Goal: Task Accomplishment & Management: Manage account settings

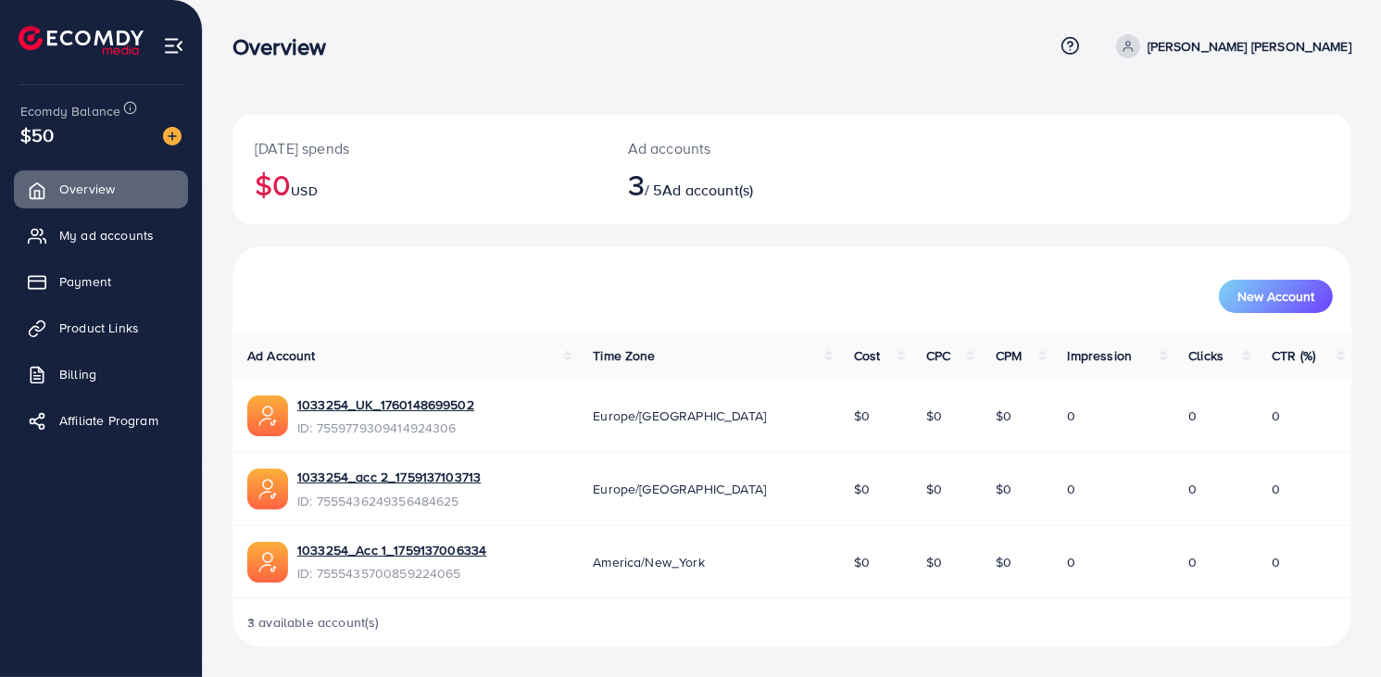
click at [726, 289] on div "New Account" at bounding box center [792, 296] width 1082 height 33
click at [730, 259] on div "New Account" at bounding box center [792, 288] width 1119 height 85
click at [1286, 296] on span "New Account" at bounding box center [1276, 296] width 77 height 13
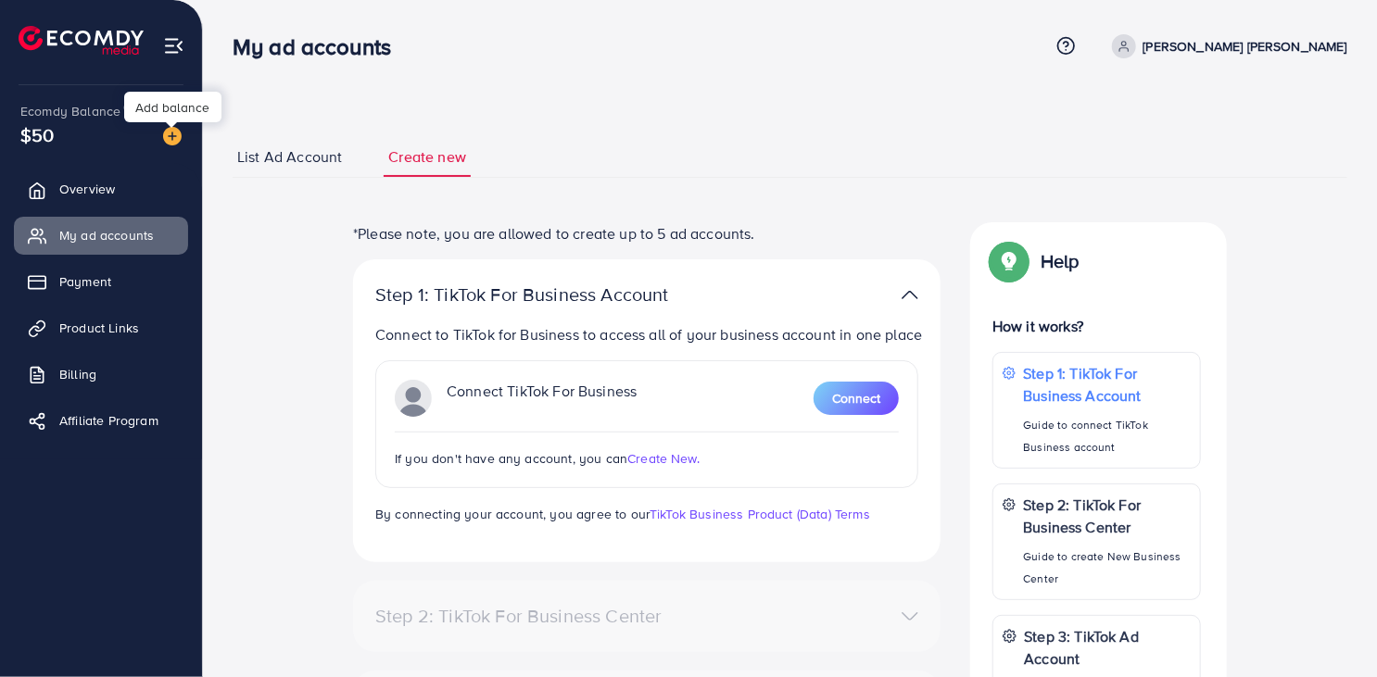
click at [172, 142] on img at bounding box center [172, 136] width 19 height 19
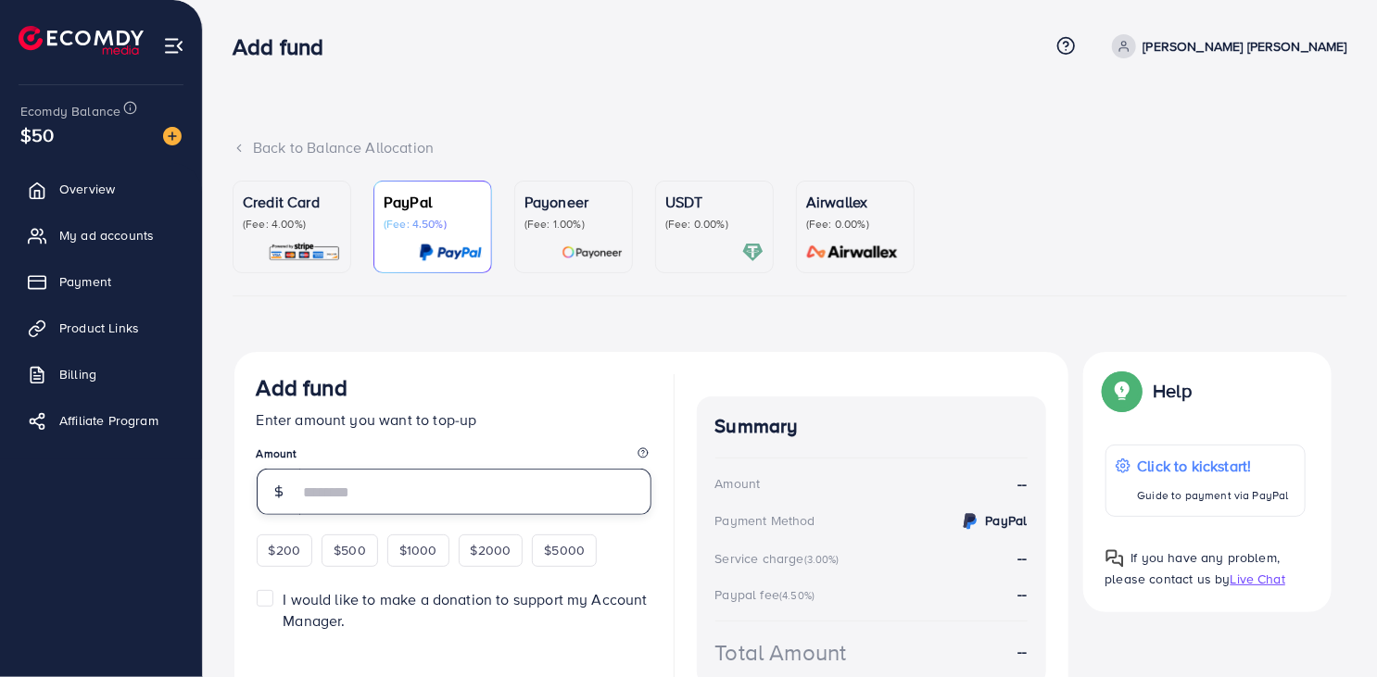
click at [377, 501] on input "number" at bounding box center [475, 492] width 352 height 46
click at [115, 184] on span "Overview" at bounding box center [92, 189] width 56 height 19
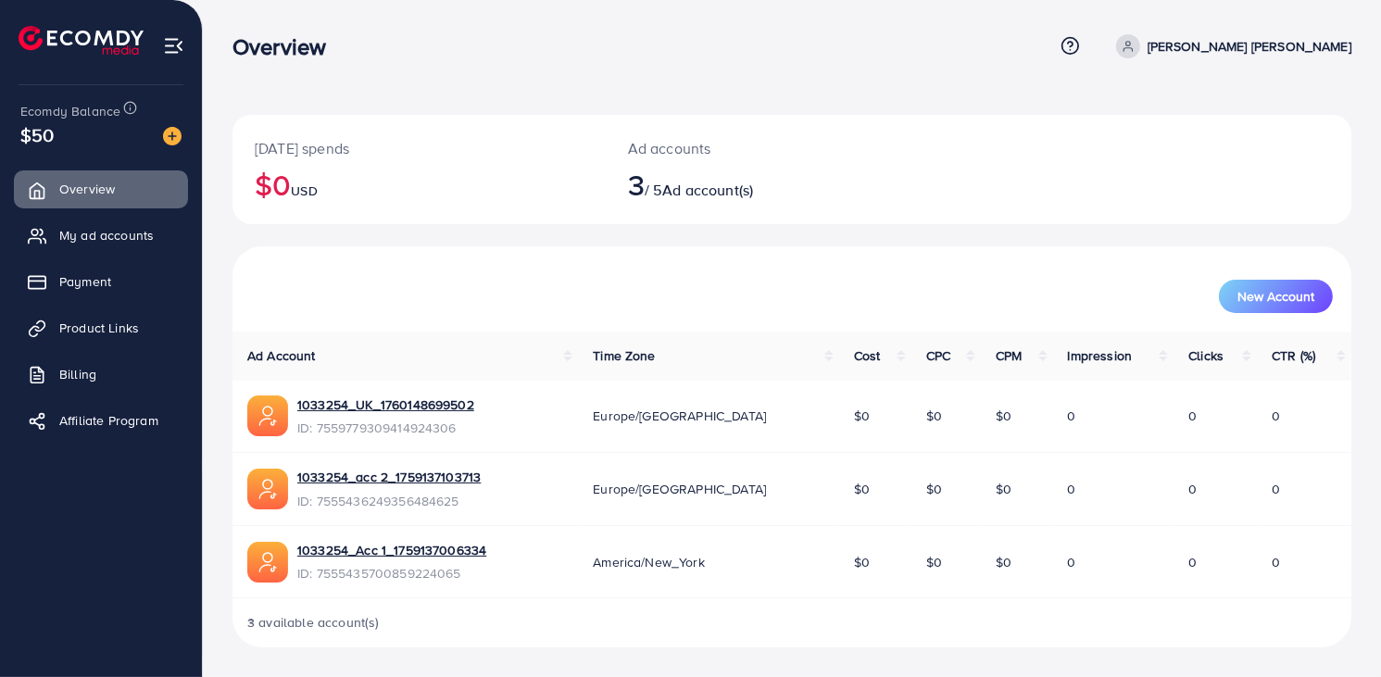
click at [495, 545] on div "1033254_Acc 1_1759137006334 ID: 7555435700859224065" at bounding box center [405, 562] width 316 height 43
click at [463, 549] on link "1033254_Acc 1_1759137006334" at bounding box center [391, 550] width 189 height 19
click at [485, 269] on div "New Account" at bounding box center [792, 289] width 1112 height 48
click at [854, 558] on span "$0" at bounding box center [862, 562] width 16 height 19
click at [839, 564] on td "$0" at bounding box center [875, 561] width 72 height 73
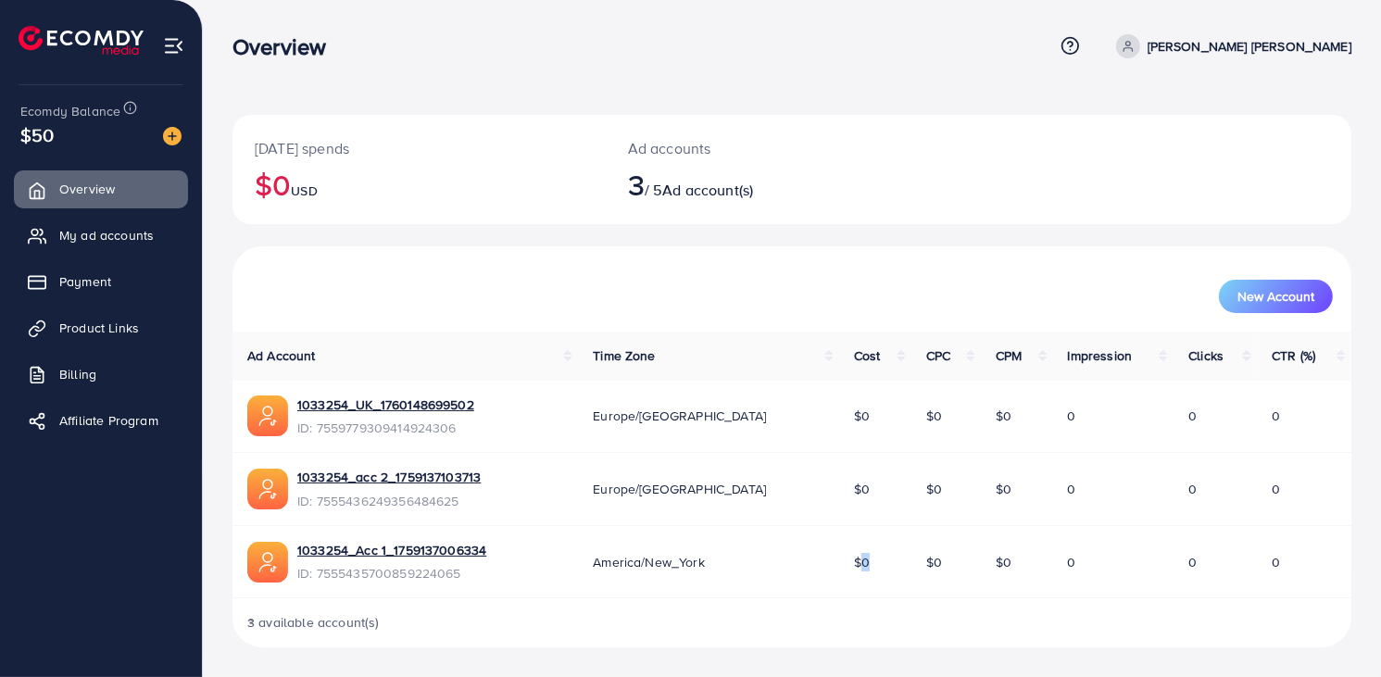
click at [839, 564] on td "$0" at bounding box center [875, 561] width 72 height 73
click at [57, 241] on link "My ad accounts" at bounding box center [101, 235] width 174 height 37
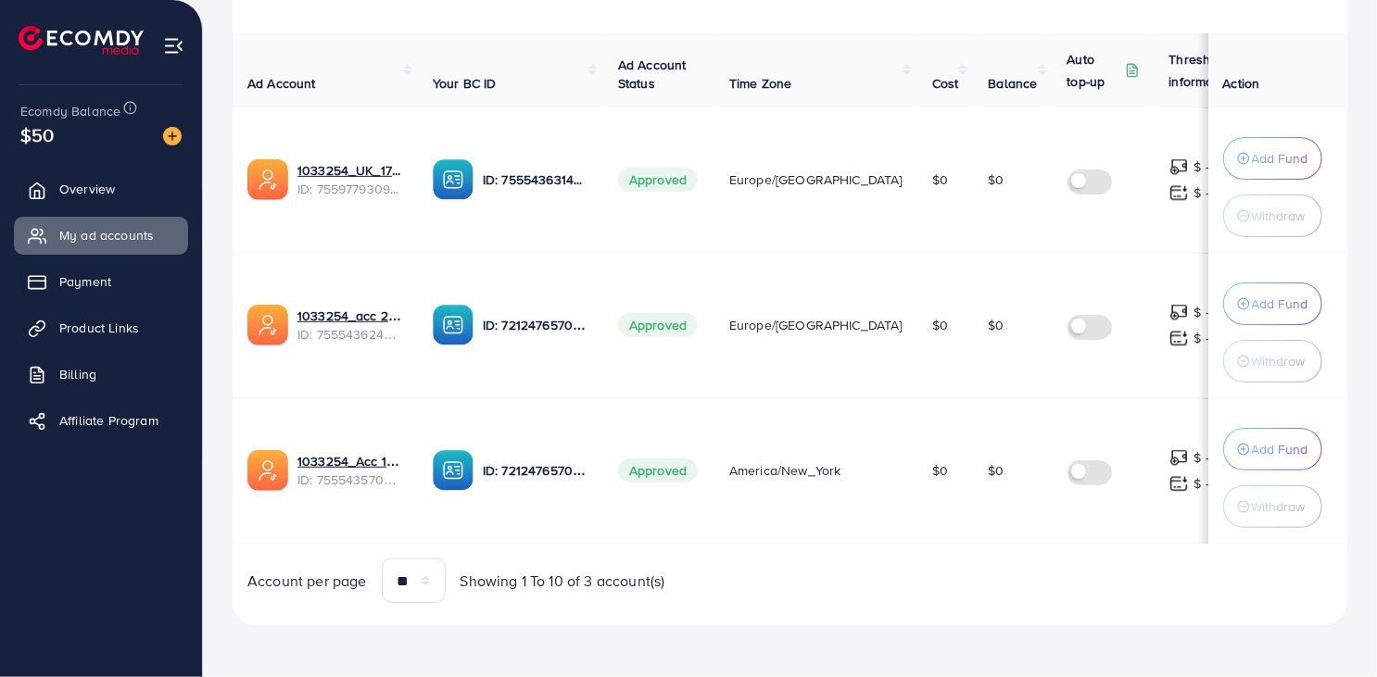
scroll to position [0, 22]
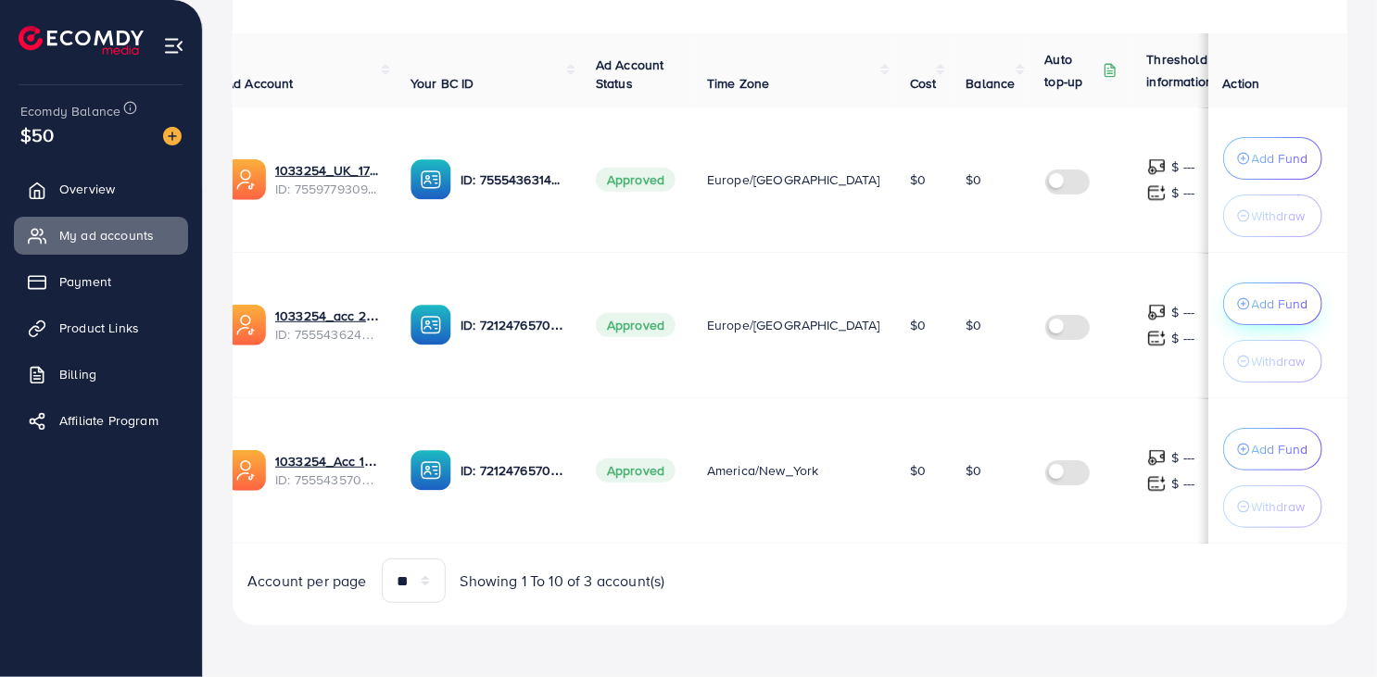
click at [1292, 303] on p "Add Fund" at bounding box center [1280, 304] width 57 height 22
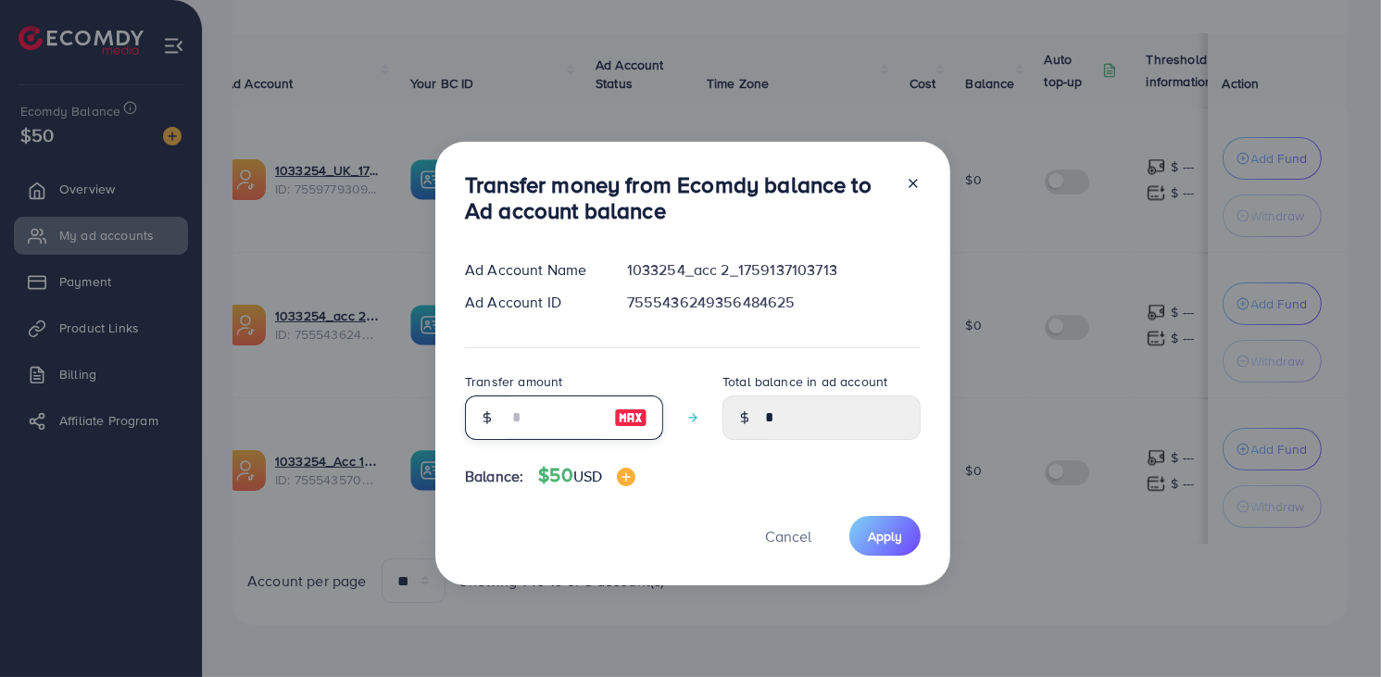
click at [542, 411] on input "number" at bounding box center [554, 418] width 93 height 44
type input "**"
type input "*****"
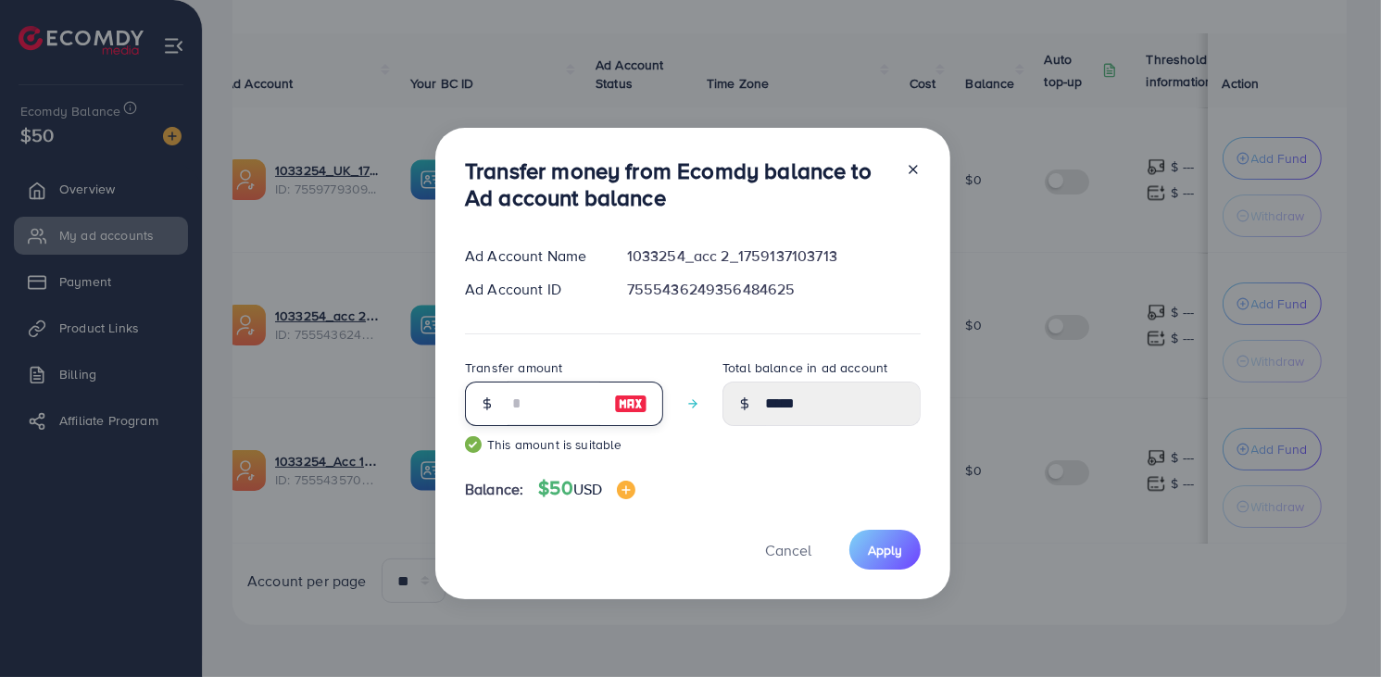
type input "**"
click at [749, 487] on div "Balance: $50 USD" at bounding box center [693, 492] width 456 height 31
click at [889, 545] on span "Apply" at bounding box center [885, 550] width 34 height 19
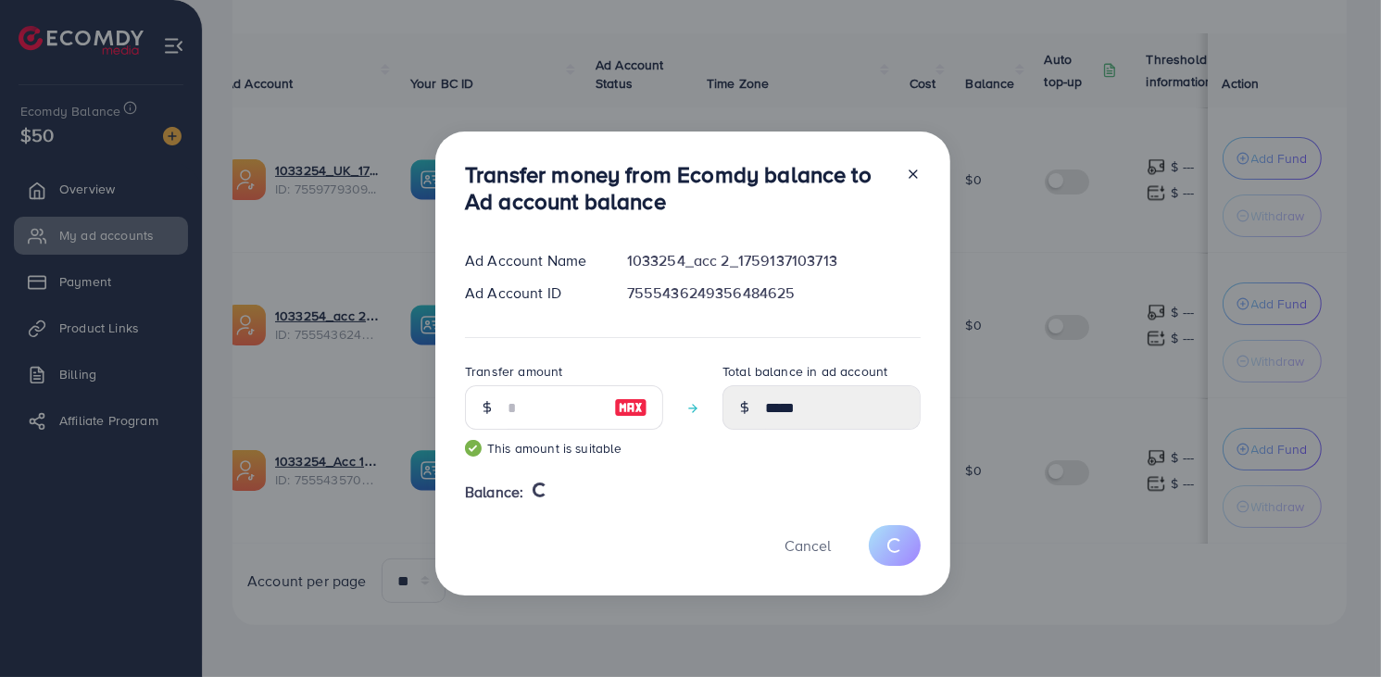
type input "*"
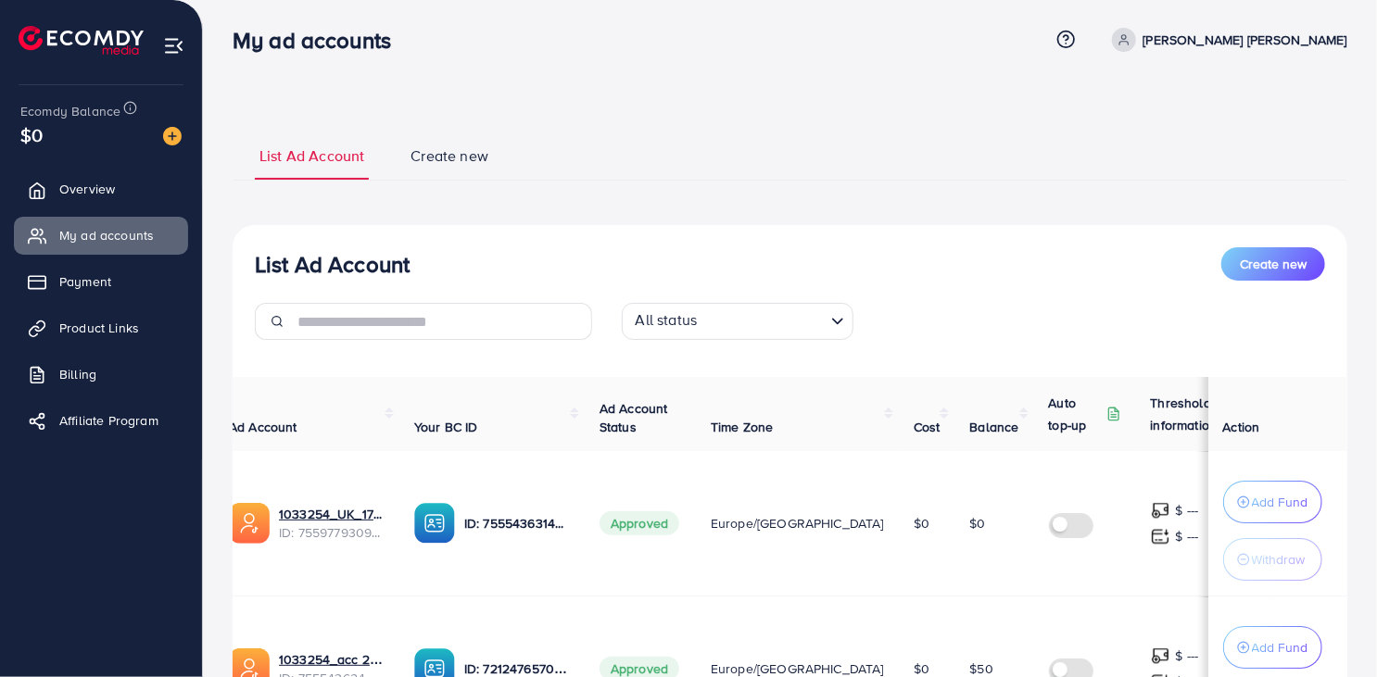
scroll to position [0, 0]
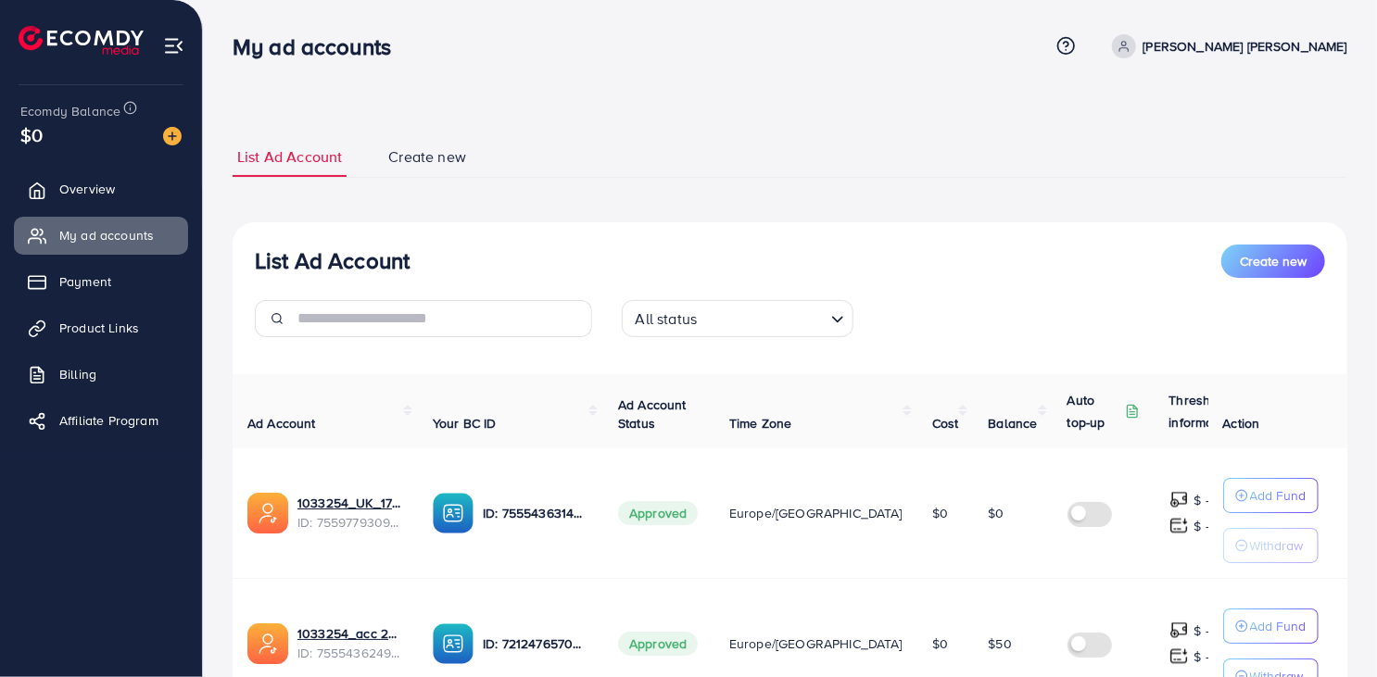
click at [600, 239] on div "List Ad Account Create new All status Loading... Ad Account Your BC ID Ad Accou…" at bounding box center [790, 571] width 1114 height 699
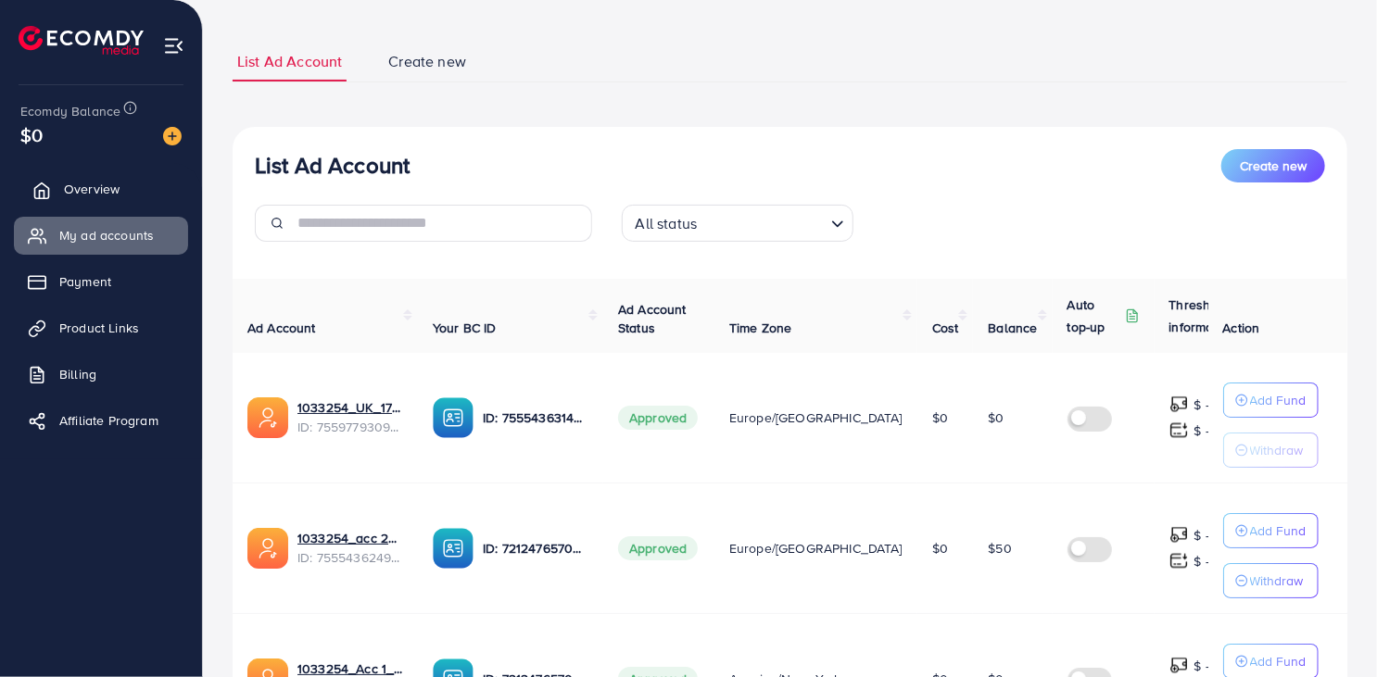
scroll to position [93, 0]
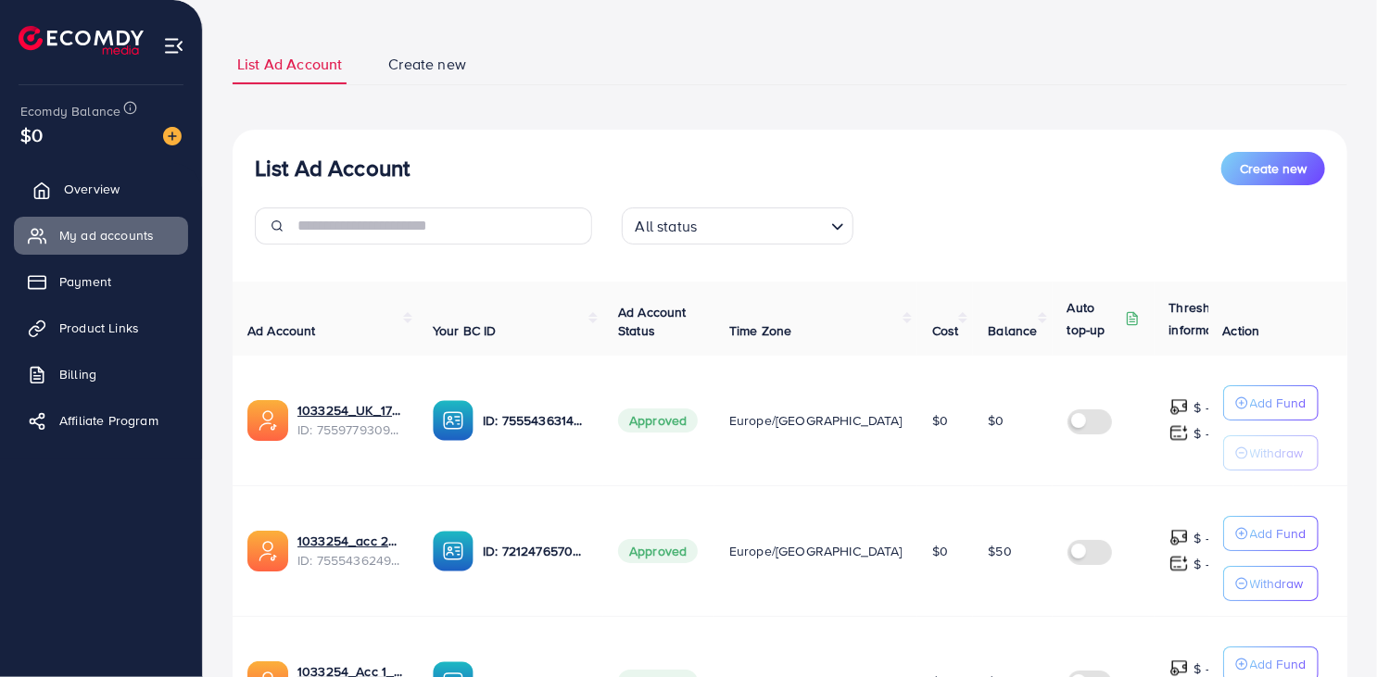
click at [133, 195] on link "Overview" at bounding box center [101, 188] width 174 height 37
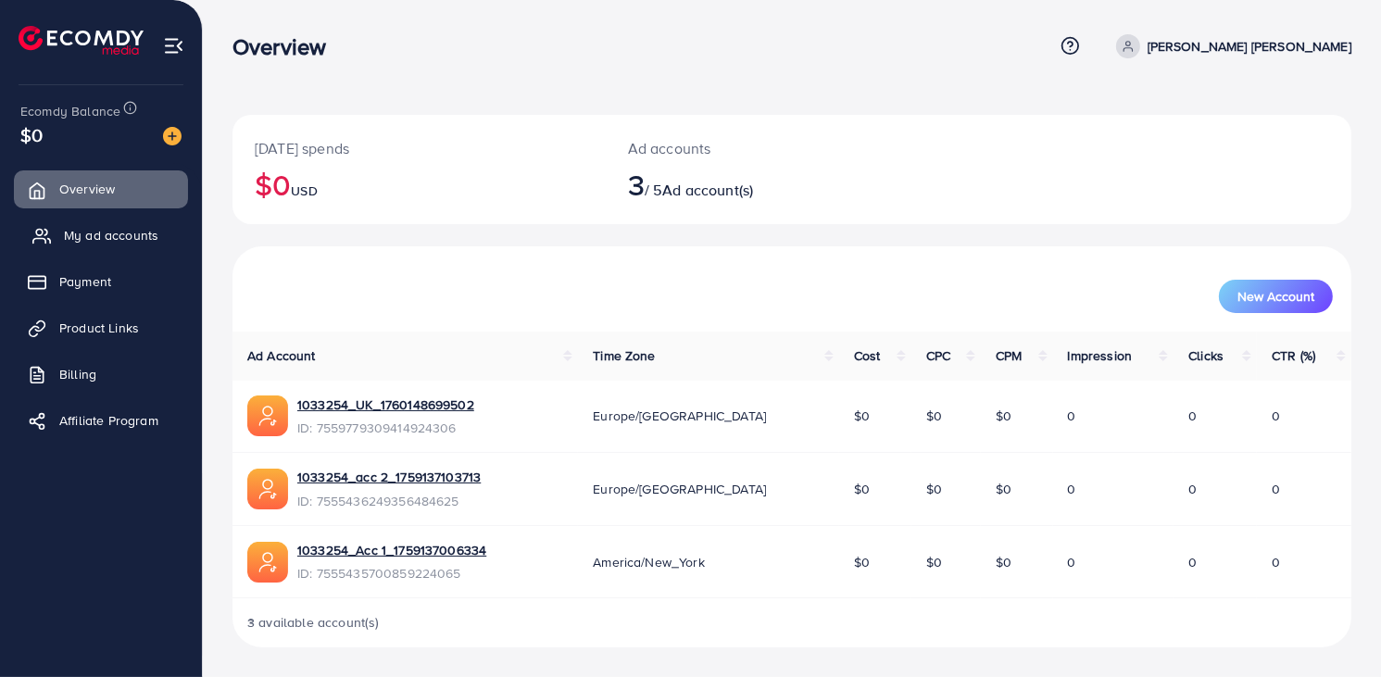
click at [83, 240] on span "My ad accounts" at bounding box center [111, 235] width 94 height 19
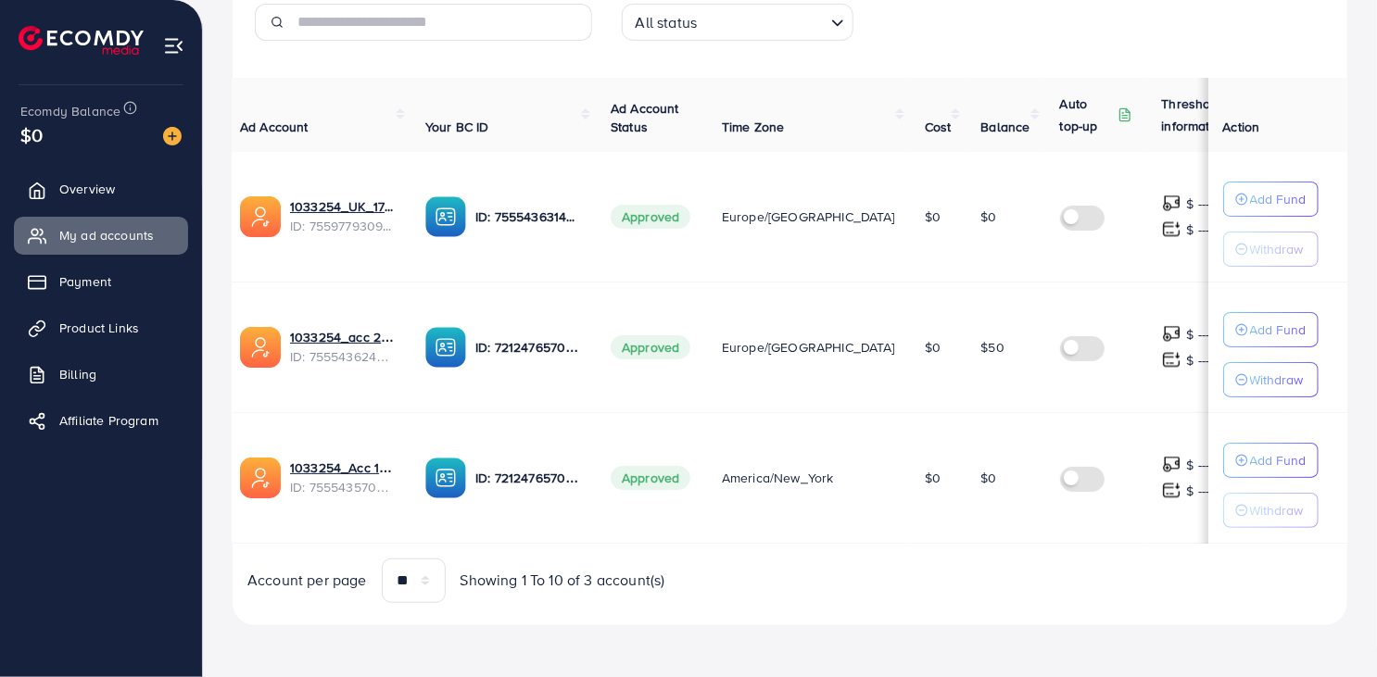
scroll to position [0, 22]
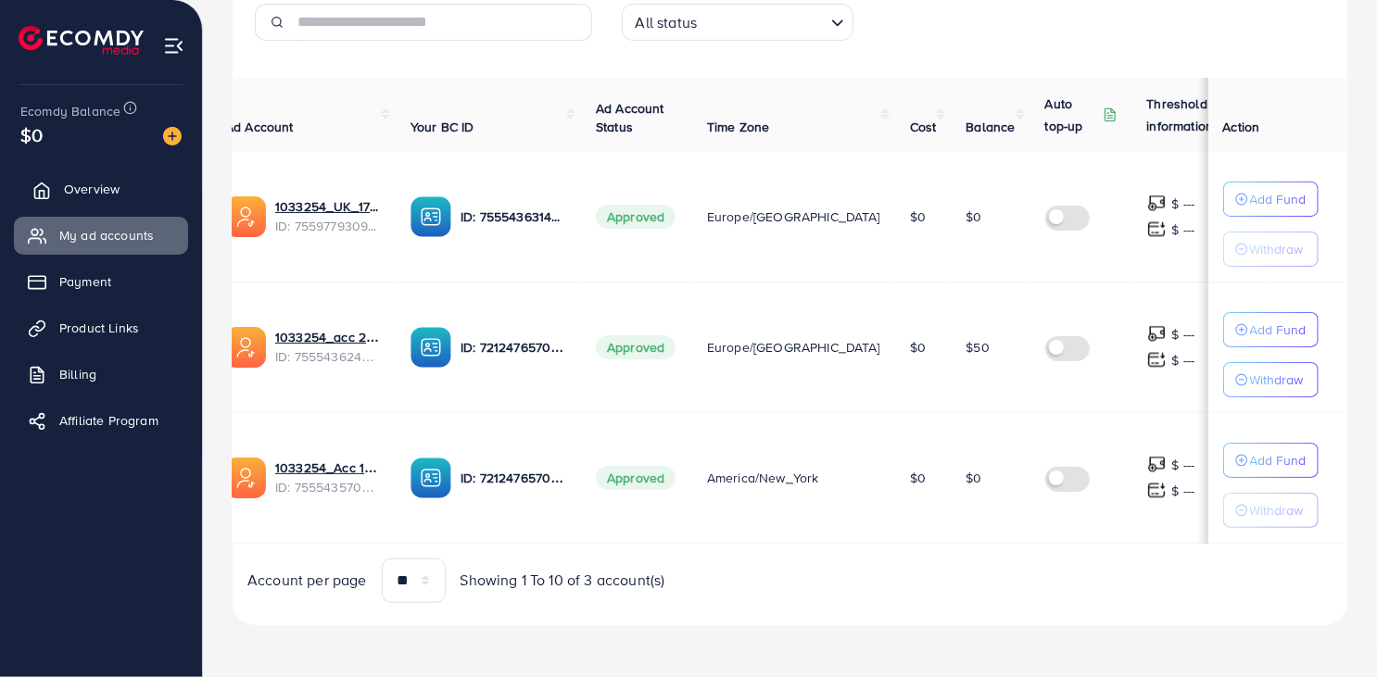
click at [135, 173] on link "Overview" at bounding box center [101, 188] width 174 height 37
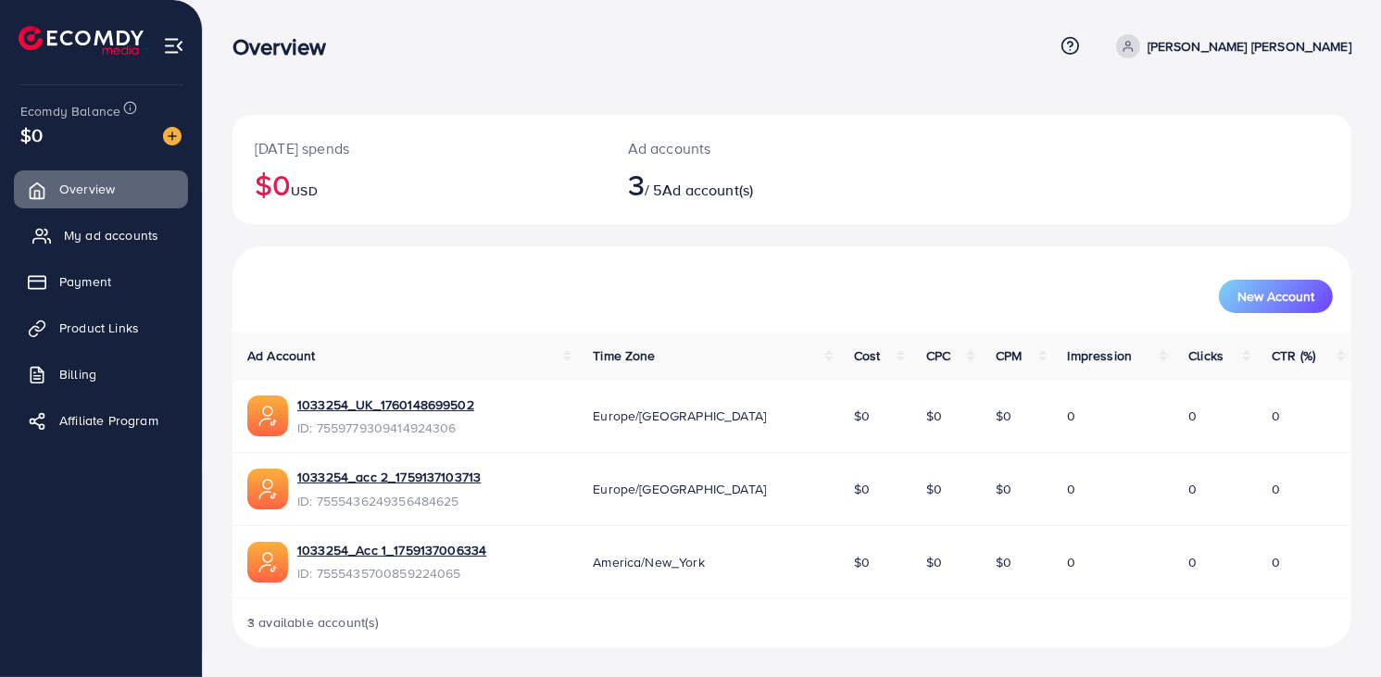
click at [133, 247] on link "My ad accounts" at bounding box center [101, 235] width 174 height 37
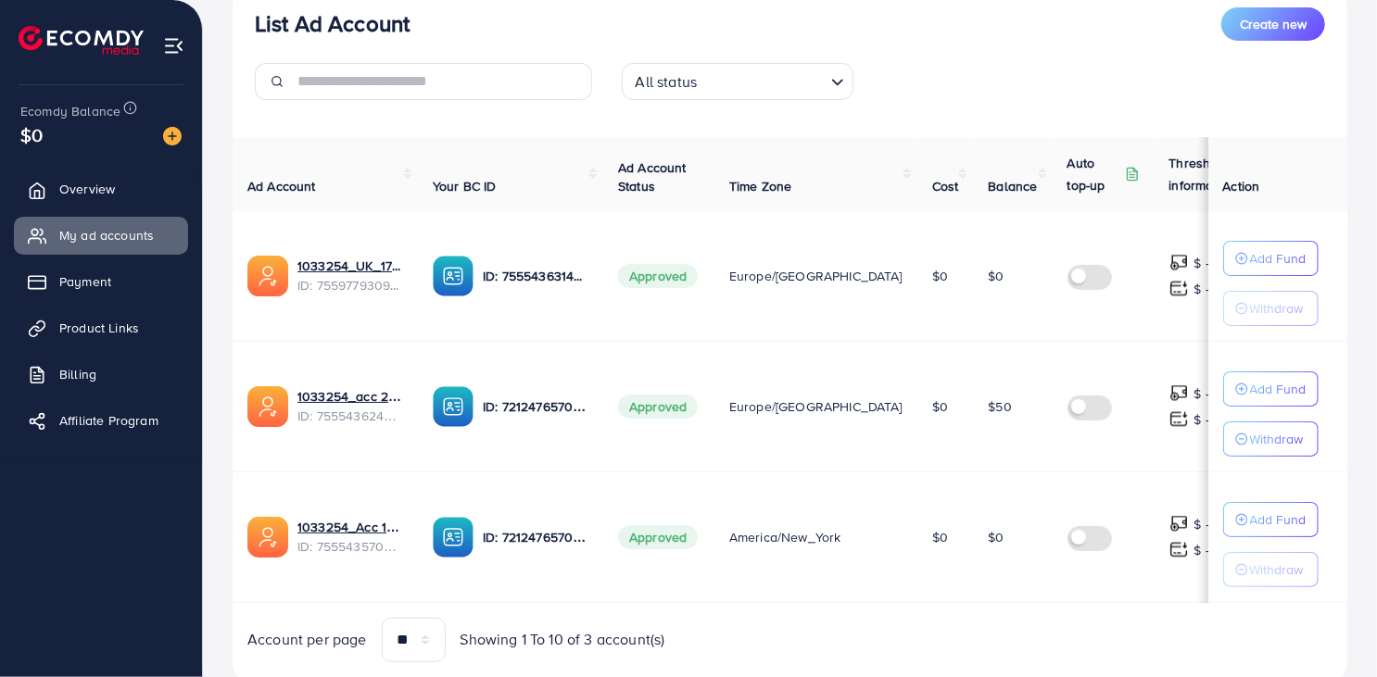
scroll to position [278, 0]
